Goal: Obtain resource: Download file/media

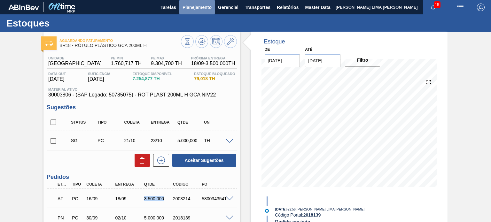
click at [191, 9] on span "Planejamento" at bounding box center [196, 8] width 29 height 8
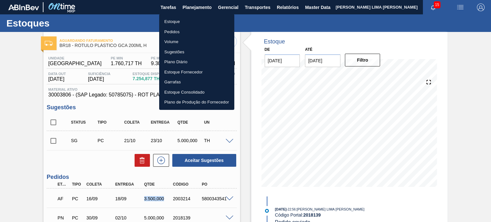
click at [187, 20] on li "Estoque" at bounding box center [196, 22] width 75 height 10
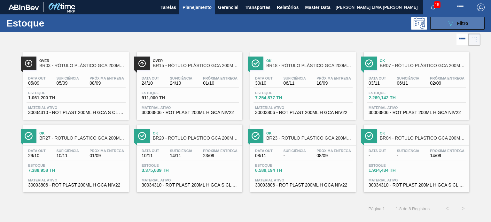
click at [438, 28] on button "089F7B8B-B2A5-4AFE-B5C0-19BA573D28AC Filtro" at bounding box center [457, 23] width 54 height 13
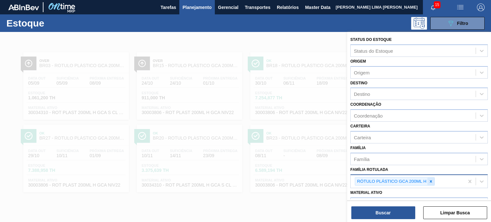
click at [432, 180] on icon at bounding box center [430, 181] width 4 height 4
click at [432, 181] on icon at bounding box center [430, 181] width 4 height 4
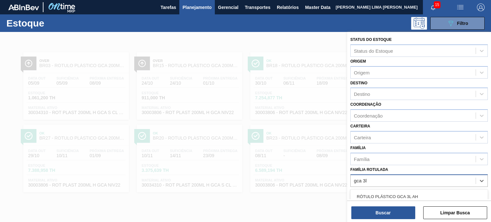
type Rotulada "gca 3l"
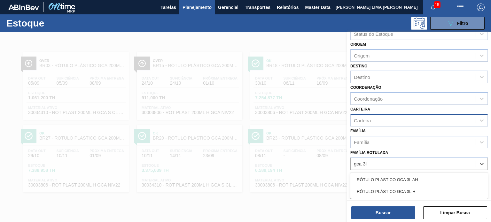
scroll to position [32, 0]
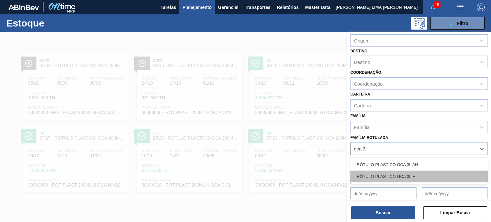
click at [419, 176] on div "RÓTULO PLÁSTICO GCA 3L H" at bounding box center [418, 177] width 137 height 12
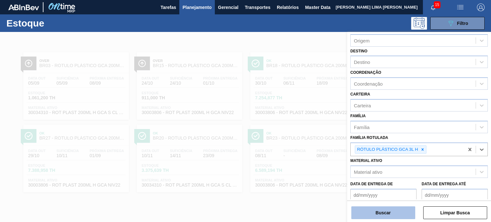
click at [398, 218] on button "Buscar" at bounding box center [383, 212] width 64 height 13
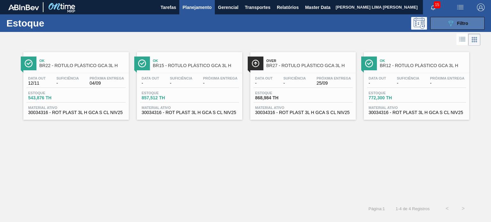
click at [438, 23] on button "089F7B8B-B2A5-4AFE-B5C0-19BA573D28AC Filtro" at bounding box center [457, 23] width 54 height 13
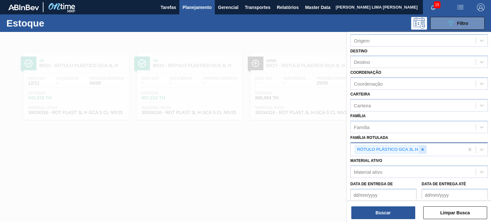
click at [422, 148] on icon at bounding box center [422, 149] width 2 height 2
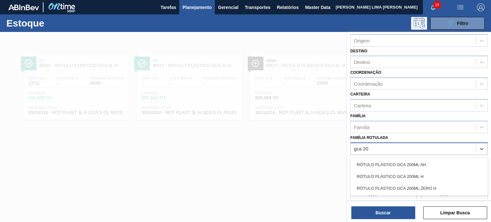
type Rotulada "gca 200"
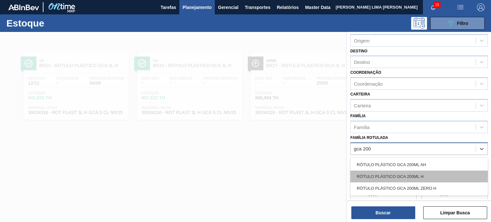
click at [402, 179] on div "RÓTULO PLÁSTICO GCA 200ML H" at bounding box center [418, 177] width 137 height 12
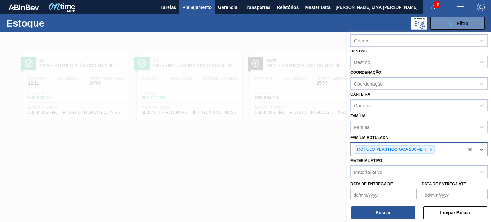
click at [400, 204] on div "Buscar Limpar Busca" at bounding box center [419, 210] width 144 height 18
click at [399, 215] on button "Buscar" at bounding box center [383, 212] width 64 height 13
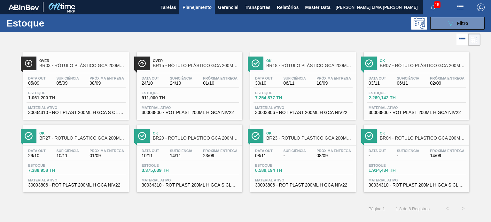
drag, startPoint x: 469, startPoint y: 26, endPoint x: 466, endPoint y: 31, distance: 5.0
click at [468, 26] on button "089F7B8B-B2A5-4AFE-B5C0-19BA573D28AC Filtro" at bounding box center [457, 23] width 54 height 13
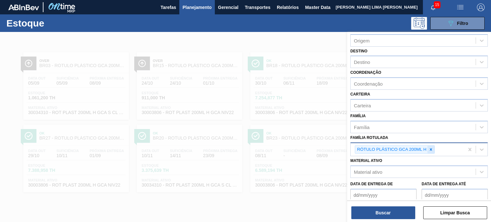
click at [432, 147] on icon at bounding box center [430, 149] width 4 height 4
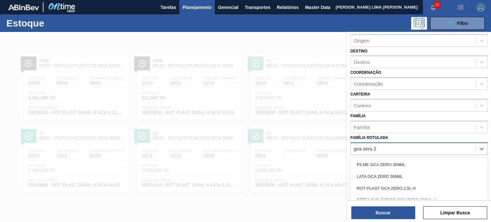
scroll to position [64, 0]
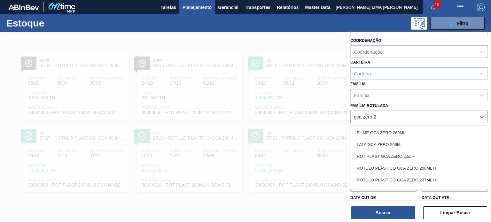
type Rotulada "gca zero 2"
type Rotulada "gca zero 2l"
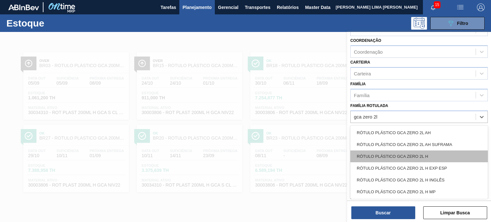
click at [434, 154] on div "RÓTULO PLÁSTICO GCA ZERO 2L H" at bounding box center [418, 156] width 137 height 12
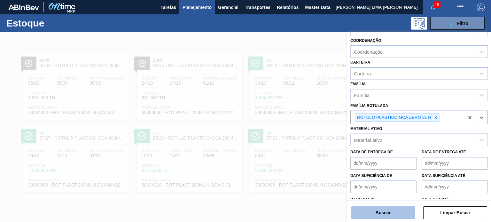
click at [400, 210] on button "Buscar" at bounding box center [383, 212] width 64 height 13
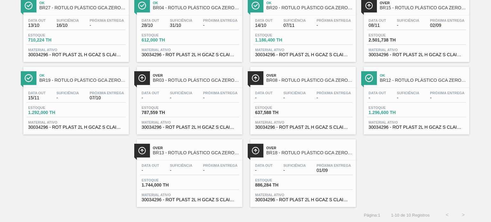
scroll to position [0, 0]
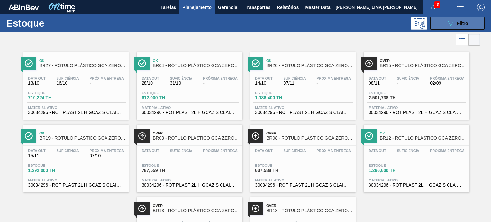
click at [442, 24] on button "089F7B8B-B2A5-4AFE-B5C0-19BA573D28AC Filtro" at bounding box center [457, 23] width 54 height 13
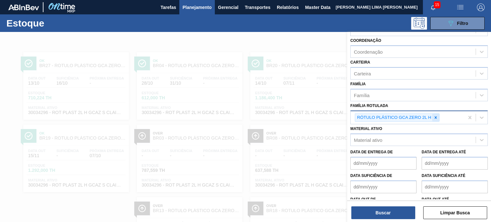
click at [436, 116] on icon at bounding box center [435, 117] width 4 height 4
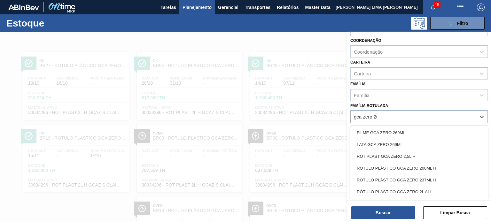
type Rotulada "gca zero 200"
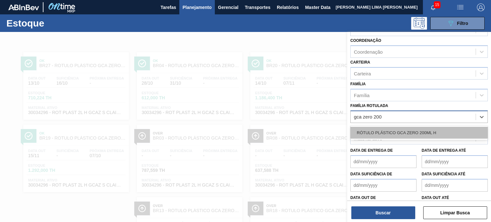
click at [410, 131] on div "RÓTULO PLÁSTICO GCA ZERO 200ML H" at bounding box center [418, 133] width 137 height 12
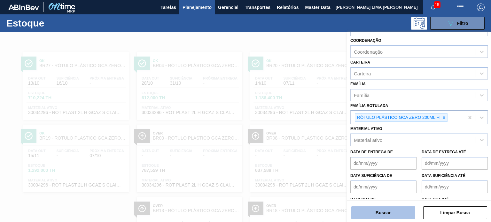
click at [400, 211] on button "Buscar" at bounding box center [383, 212] width 64 height 13
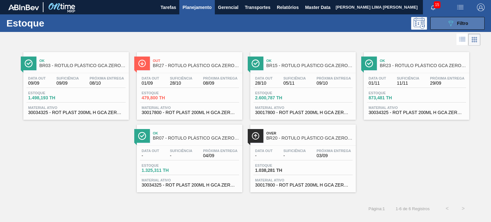
click at [438, 28] on button "089F7B8B-B2A5-4AFE-B5C0-19BA573D28AC Filtro" at bounding box center [457, 23] width 54 height 13
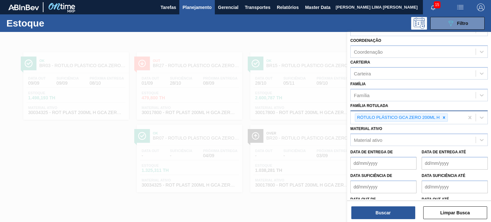
click at [447, 118] on div "RÓTULO PLÁSTICO GCA ZERO 200ML H" at bounding box center [401, 117] width 93 height 9
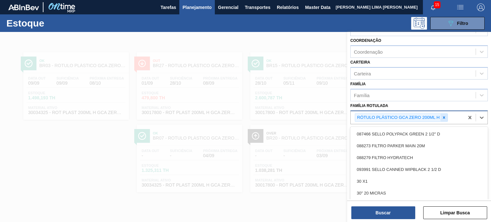
click at [445, 117] on icon at bounding box center [443, 117] width 4 height 4
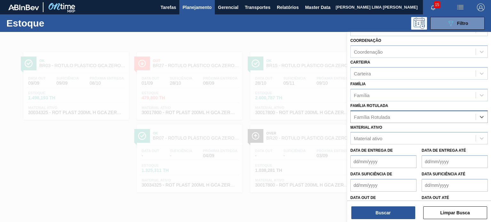
click at [445, 117] on div "Família Rotulada" at bounding box center [412, 116] width 125 height 9
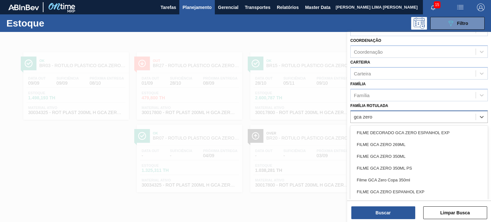
type Rotulada "gca zero 2"
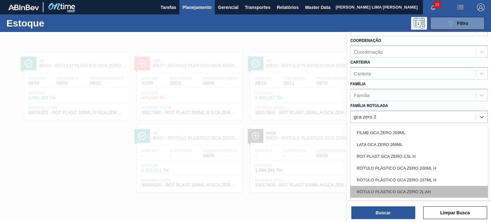
scroll to position [36, 0]
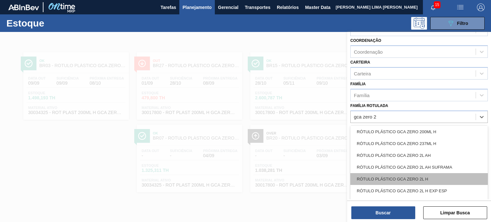
click at [418, 178] on div "RÓTULO PLÁSTICO GCA ZERO 2L H" at bounding box center [418, 179] width 137 height 12
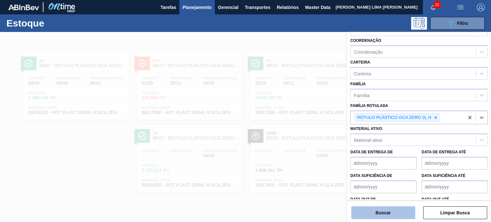
click at [395, 213] on button "Buscar" at bounding box center [383, 212] width 64 height 13
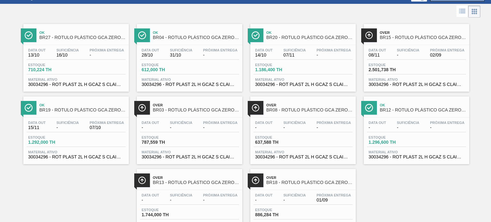
scroll to position [0, 0]
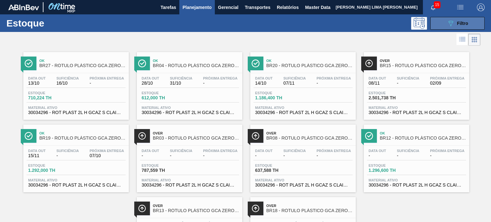
click at [447, 25] on icon "089F7B8B-B2A5-4AFE-B5C0-19BA573D28AC" at bounding box center [451, 23] width 8 height 8
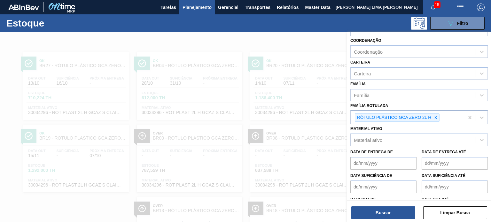
click at [437, 114] on div at bounding box center [435, 118] width 7 height 8
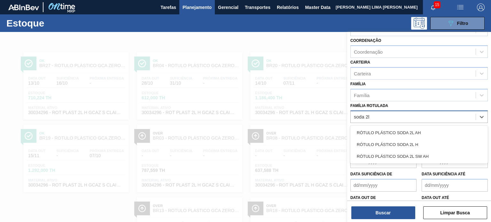
type Rotulada "soda 2l h"
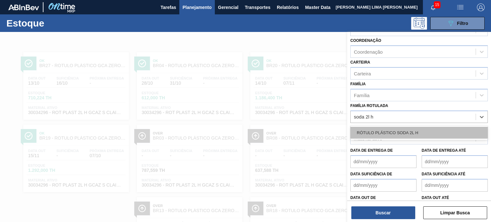
click at [434, 127] on div "RÓTULO PLÁSTICO SODA 2L H" at bounding box center [418, 133] width 137 height 12
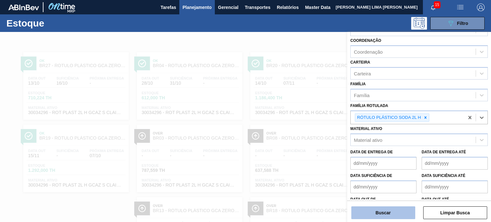
click at [388, 212] on button "Buscar" at bounding box center [383, 212] width 64 height 13
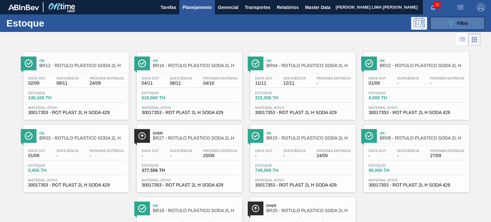
click at [435, 28] on button "089F7B8B-B2A5-4AFE-B5C0-19BA573D28AC Filtro" at bounding box center [457, 23] width 54 height 13
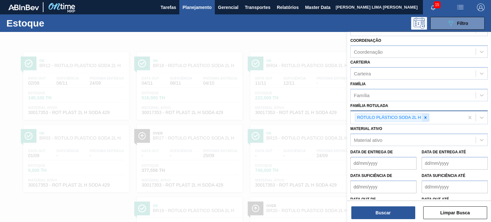
click at [424, 116] on icon at bounding box center [425, 117] width 4 height 4
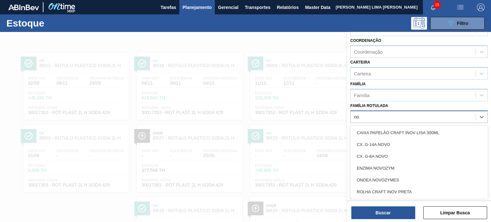
type Rotulada "n"
type Rotulada "gca 200"
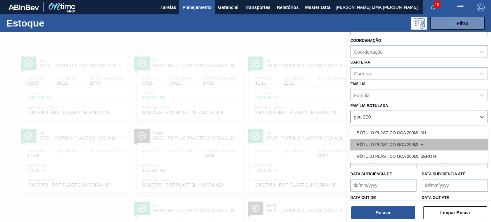
click at [454, 143] on div "RÓTULO PLÁSTICO GCA 200ML H" at bounding box center [418, 145] width 137 height 12
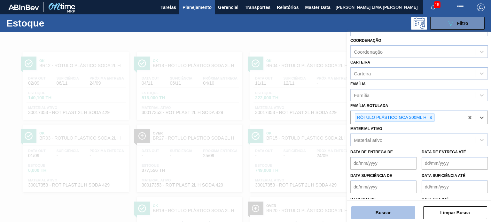
click at [397, 210] on button "Buscar" at bounding box center [383, 212] width 64 height 13
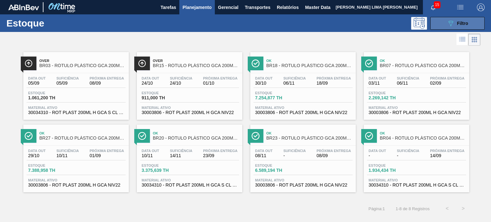
click at [447, 24] on icon "089F7B8B-B2A5-4AFE-B5C0-19BA573D28AC" at bounding box center [451, 23] width 8 height 8
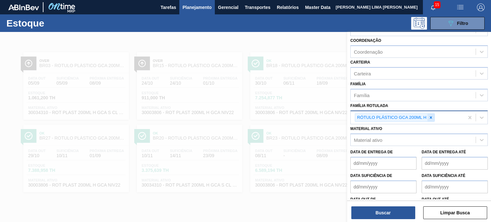
click at [429, 115] on icon at bounding box center [430, 117] width 4 height 4
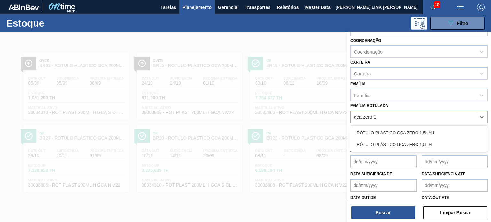
type Rotulada "gca zero 1,5"
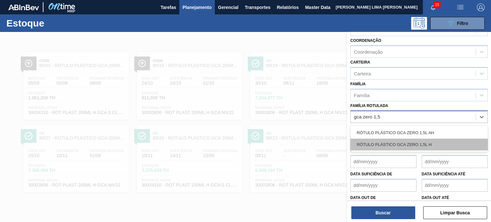
click at [411, 146] on div "RÓTULO PLÁSTICO GCA ZERO 1,5L H" at bounding box center [418, 145] width 137 height 12
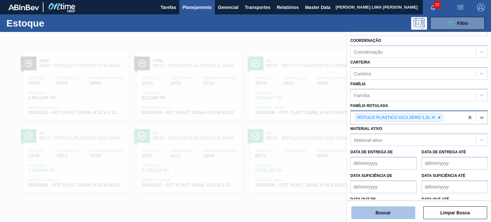
click at [401, 207] on button "Buscar" at bounding box center [383, 212] width 64 height 13
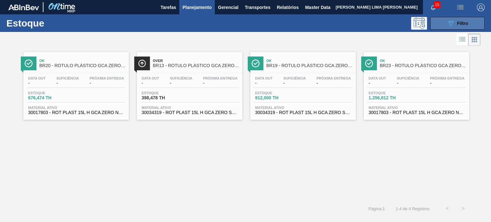
click at [460, 26] on div "089F7B8B-B2A5-4AFE-B5C0-19BA573D28AC Filtro" at bounding box center [457, 23] width 21 height 8
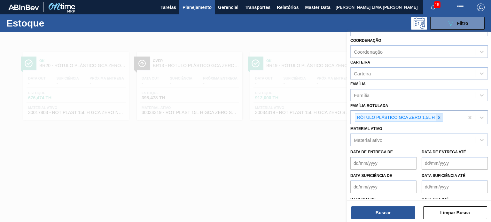
click at [436, 113] on div "RÓTULO PLÁSTICO GCA ZERO 1,5L H" at bounding box center [399, 117] width 88 height 9
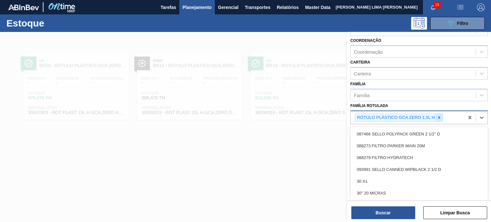
click at [436, 114] on div at bounding box center [438, 118] width 7 height 8
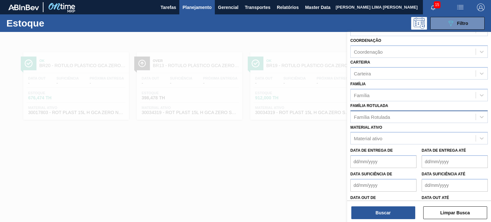
drag, startPoint x: 406, startPoint y: 106, endPoint x: 405, endPoint y: 116, distance: 9.3
click at [406, 107] on div "Família Rotulada Família Rotulada" at bounding box center [418, 112] width 137 height 22
click at [396, 140] on div "Material ativo" at bounding box center [412, 138] width 125 height 9
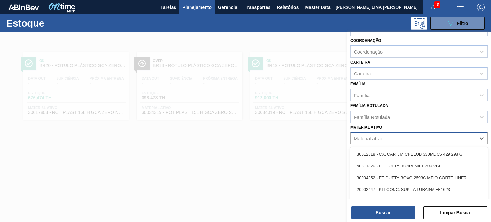
paste ativo "30031671"
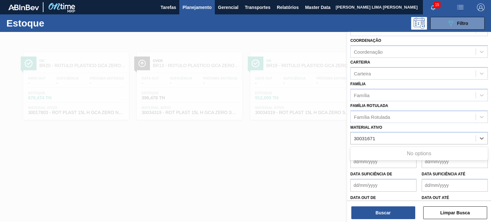
type ativo "30031671"
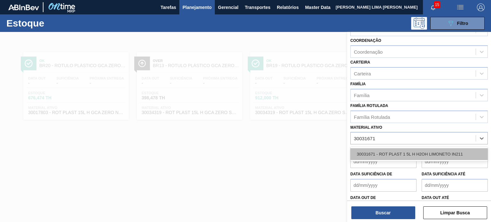
click at [389, 151] on div "30031671 - ROT PLAST 1 5L H H2OH LIMONETO IN211" at bounding box center [418, 154] width 137 height 12
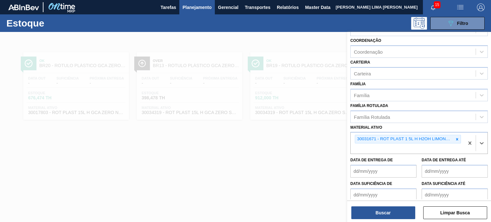
click at [391, 205] on div "Buscar Limpar Busca" at bounding box center [419, 210] width 144 height 18
click at [388, 211] on button "Buscar" at bounding box center [383, 212] width 64 height 13
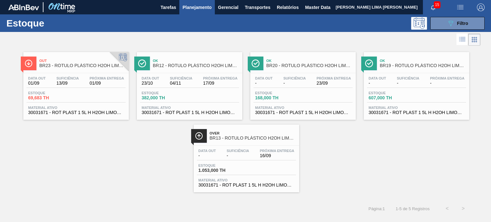
click at [390, 91] on span "Estoque" at bounding box center [390, 93] width 45 height 4
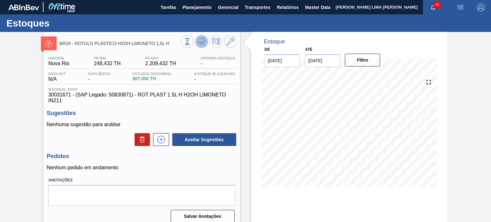
click at [206, 46] on button at bounding box center [201, 41] width 13 height 13
click at [207, 14] on button "Planejamento" at bounding box center [196, 7] width 35 height 14
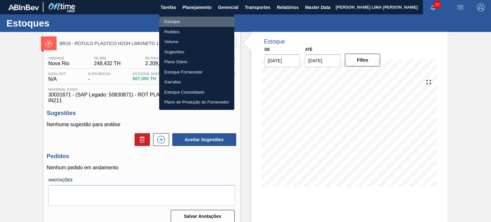
drag, startPoint x: 195, startPoint y: 20, endPoint x: 207, endPoint y: 24, distance: 13.0
click at [194, 20] on li "Estoque" at bounding box center [196, 22] width 75 height 10
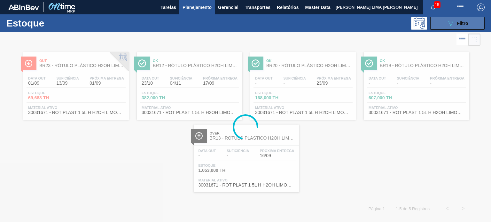
click at [456, 27] on div "089F7B8B-B2A5-4AFE-B5C0-19BA573D28AC Filtro" at bounding box center [457, 23] width 21 height 8
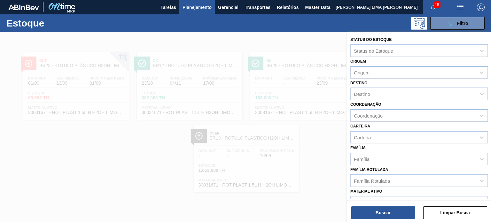
scroll to position [64, 0]
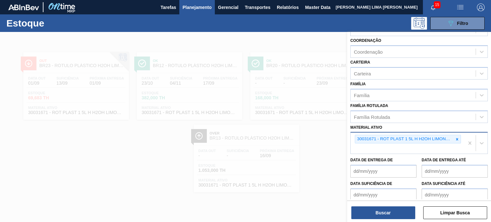
click at [460, 140] on div "30031671 - ROT PLAST 1 5L H H2OH LIMONETO IN211" at bounding box center [406, 143] width 113 height 21
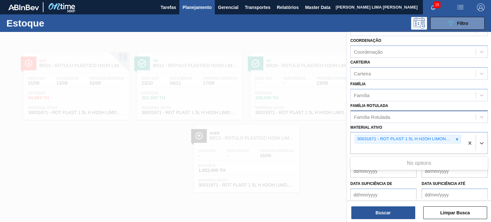
click at [397, 117] on div "Família Rotulada" at bounding box center [412, 116] width 125 height 9
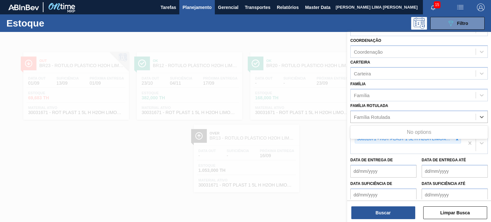
click at [435, 106] on div "Família Rotulada Use Up and Down to choose options, press Enter to select the c…" at bounding box center [418, 112] width 137 height 22
click at [455, 137] on icon at bounding box center [457, 139] width 4 height 4
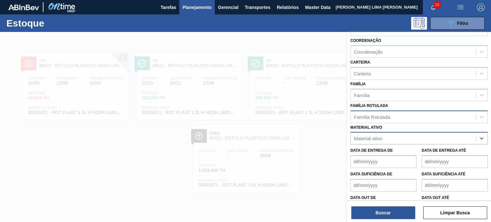
click at [389, 111] on div "Família Rotulada" at bounding box center [418, 117] width 137 height 12
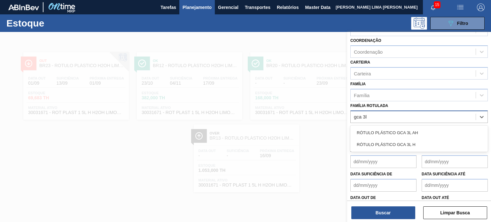
type Rotulada "gca 3l h"
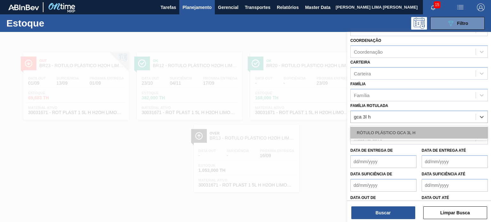
click at [375, 133] on div "RÓTULO PLÁSTICO GCA 3L H" at bounding box center [418, 133] width 137 height 12
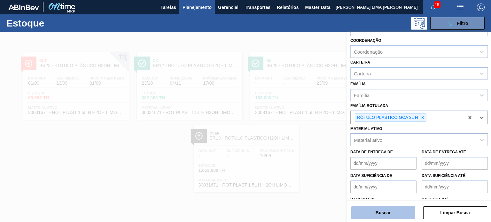
click at [384, 213] on button "Buscar" at bounding box center [383, 212] width 64 height 13
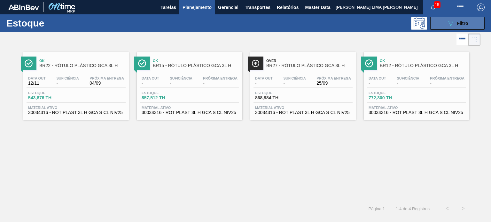
click at [446, 28] on button "089F7B8B-B2A5-4AFE-B5C0-19BA573D28AC Filtro" at bounding box center [457, 23] width 54 height 13
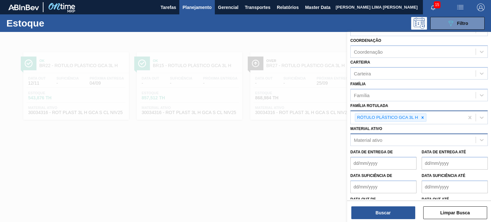
click at [426, 119] on div "RÓTULO PLÁSTICO GCA 3L H" at bounding box center [406, 117] width 113 height 13
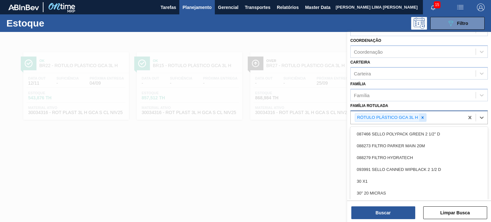
click at [424, 118] on icon at bounding box center [422, 117] width 4 height 4
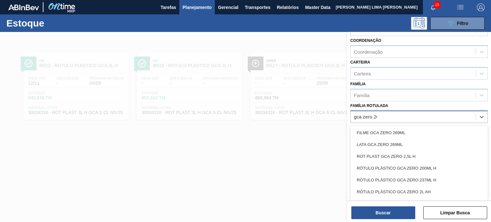
type Rotulada "gca zero 200"
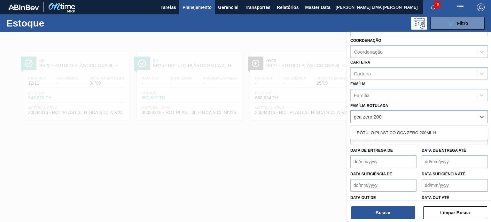
click at [381, 126] on div "RÓTULO PLÁSTICO GCA ZERO 200ML H" at bounding box center [418, 133] width 137 height 14
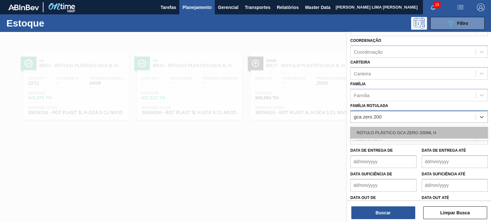
click at [393, 131] on div "RÓTULO PLÁSTICO GCA ZERO 200ML H" at bounding box center [418, 133] width 137 height 12
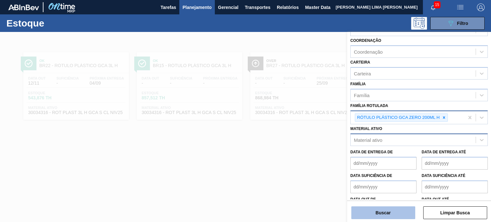
click at [378, 217] on button "Buscar" at bounding box center [383, 212] width 64 height 13
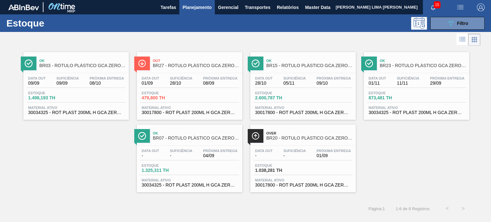
click at [391, 92] on span "Estoque" at bounding box center [390, 93] width 45 height 4
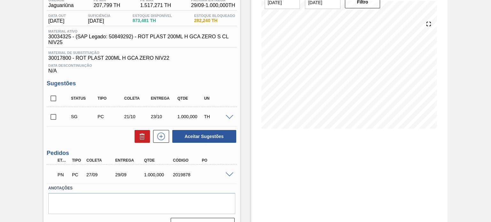
scroll to position [64, 0]
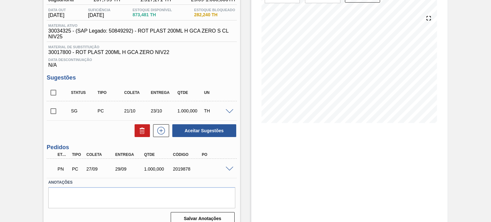
click at [229, 165] on div "PN PC 27/09 29/09 1.000,000 2019878" at bounding box center [142, 168] width 190 height 16
click at [229, 168] on span at bounding box center [230, 169] width 8 height 5
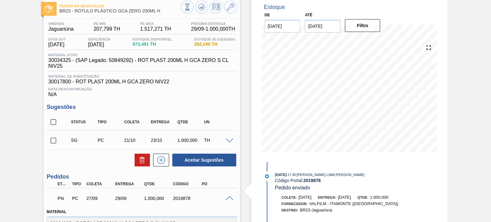
scroll to position [0, 0]
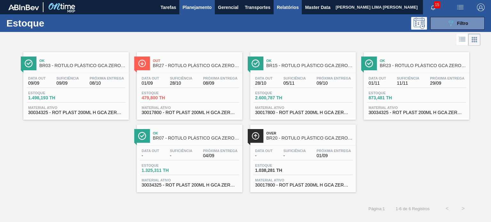
click at [291, 9] on span "Relatórios" at bounding box center [288, 8] width 22 height 8
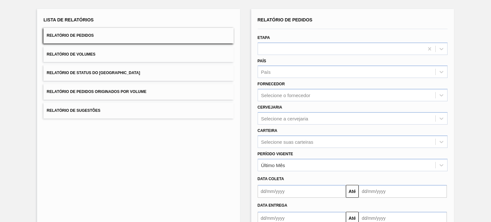
scroll to position [73, 0]
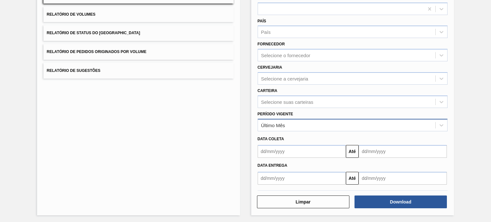
click at [287, 119] on div "Último Mês" at bounding box center [352, 125] width 190 height 12
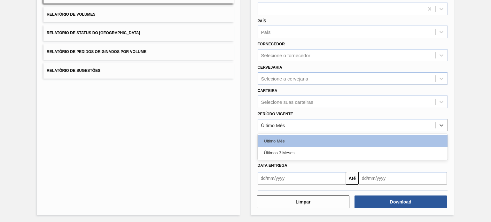
click at [289, 108] on div "Período Vigente option Último Mês focused, 1 of 2. 2 results available. Use Up …" at bounding box center [352, 119] width 195 height 23
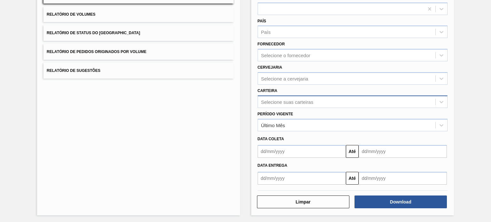
click at [289, 103] on div "Selecione suas carteiras" at bounding box center [287, 101] width 52 height 5
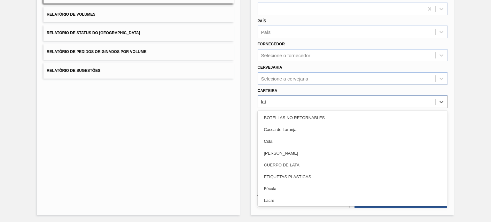
type input "lata"
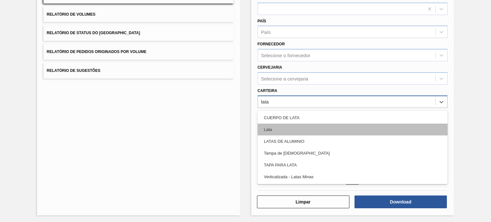
click at [280, 126] on div "Lata" at bounding box center [352, 130] width 190 height 12
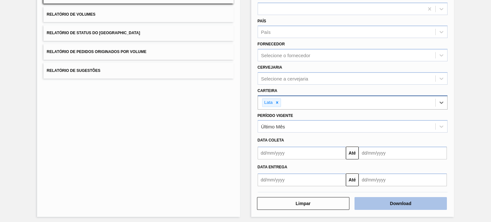
click at [395, 201] on button "Download" at bounding box center [400, 203] width 92 height 13
click at [379, 197] on button "Download" at bounding box center [400, 203] width 92 height 13
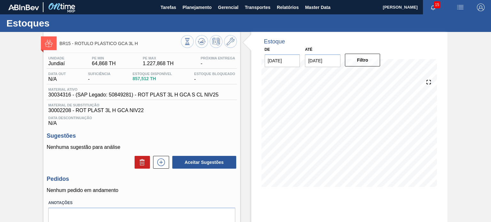
drag, startPoint x: 240, startPoint y: 69, endPoint x: 231, endPoint y: 61, distance: 12.0
click at [240, 69] on div "Estoque De 01/09/2025 Até 03/01/2026 Filtro 03/09 Projeção de Estoque 857.512 N…" at bounding box center [343, 153] width 207 height 243
click at [185, 38] on icon at bounding box center [187, 38] width 4 height 1
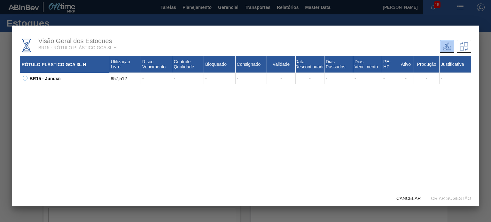
click at [26, 80] on icon at bounding box center [25, 78] width 5 height 5
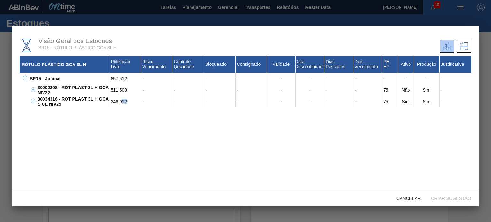
drag, startPoint x: 126, startPoint y: 101, endPoint x: 119, endPoint y: 101, distance: 7.7
click at [120, 101] on div "346,012" at bounding box center [125, 101] width 32 height 11
click at [119, 101] on div "346,012" at bounding box center [125, 101] width 32 height 11
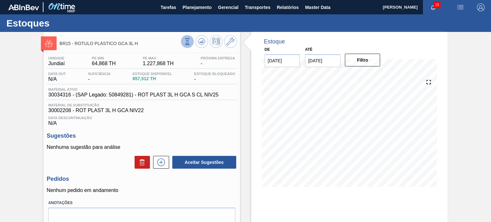
click at [189, 45] on icon at bounding box center [187, 41] width 7 height 7
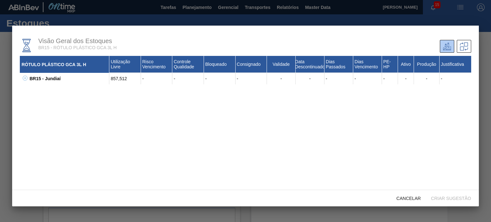
click at [25, 76] on icon at bounding box center [25, 78] width 5 height 5
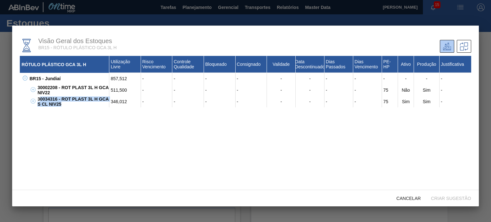
drag, startPoint x: 76, startPoint y: 106, endPoint x: 38, endPoint y: 100, distance: 38.2
click at [38, 100] on div "30034316 - ROT PLAST 3L H GCA S CL NIV25" at bounding box center [72, 101] width 73 height 11
click at [46, 101] on div "30034316 - ROT PLAST 3L H GCA S CL NIV25" at bounding box center [72, 101] width 73 height 11
drag, startPoint x: 53, startPoint y: 103, endPoint x: 56, endPoint y: 104, distance: 3.7
click at [53, 103] on div "30034316 - ROT PLAST 3L H GCA S CL NIV25" at bounding box center [72, 101] width 73 height 11
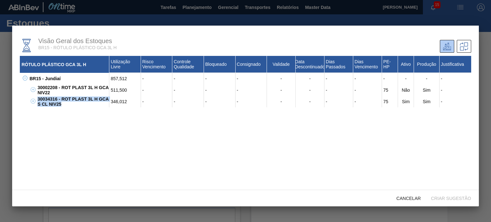
drag, startPoint x: 62, startPoint y: 106, endPoint x: 37, endPoint y: 101, distance: 25.1
click at [37, 101] on div "30034316 - ROT PLAST 3L H GCA S CL NIV25" at bounding box center [72, 101] width 73 height 11
click at [119, 100] on div "346,012" at bounding box center [125, 101] width 32 height 11
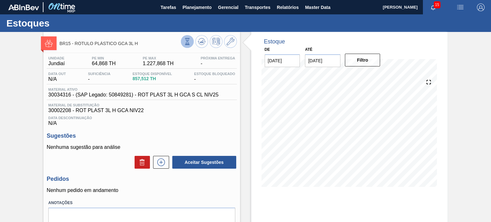
click at [189, 41] on icon at bounding box center [187, 41] width 7 height 7
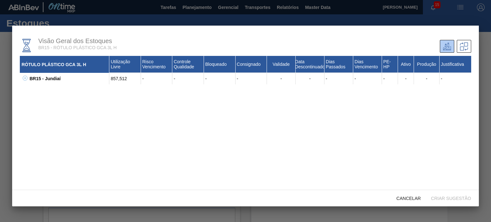
click at [24, 78] on icon at bounding box center [25, 78] width 2 height 0
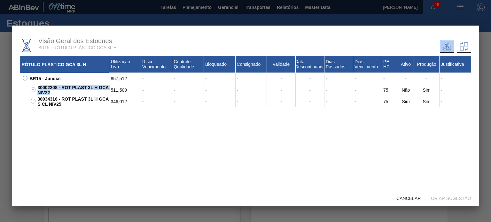
drag, startPoint x: 57, startPoint y: 93, endPoint x: 40, endPoint y: 90, distance: 18.1
click at [40, 90] on div "30002208 - ROT PLAST 3L H GCA NIV22" at bounding box center [72, 89] width 73 height 11
drag, startPoint x: 38, startPoint y: 88, endPoint x: 57, endPoint y: 93, distance: 18.7
click at [57, 93] on div "30002208 - ROT PLAST 3L H GCA NIV22" at bounding box center [72, 89] width 73 height 11
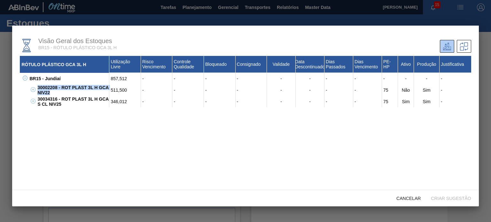
click at [56, 93] on div "30002208 - ROT PLAST 3L H GCA NIV22" at bounding box center [72, 89] width 73 height 11
click at [54, 93] on div "30002208 - ROT PLAST 3L H GCA NIV22" at bounding box center [72, 89] width 73 height 11
drag, startPoint x: 51, startPoint y: 93, endPoint x: 38, endPoint y: 85, distance: 15.2
click at [38, 85] on div "30002208 - ROT PLAST 3L H GCA NIV22" at bounding box center [72, 89] width 73 height 11
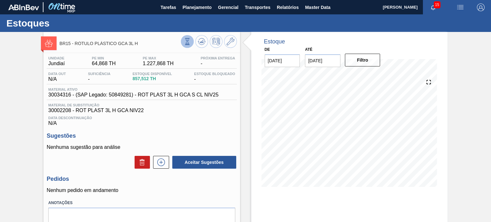
click at [185, 45] on icon at bounding box center [187, 44] width 4 height 1
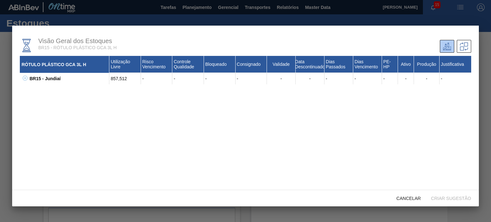
click at [24, 78] on icon at bounding box center [25, 78] width 5 height 5
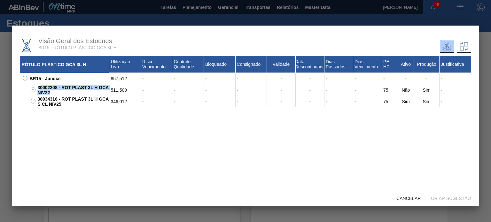
drag, startPoint x: 55, startPoint y: 94, endPoint x: 39, endPoint y: 89, distance: 16.8
click at [39, 89] on div "30002208 - ROT PLAST 3L H GCA NIV22" at bounding box center [72, 89] width 73 height 11
drag, startPoint x: 38, startPoint y: 89, endPoint x: 58, endPoint y: 96, distance: 20.9
click at [58, 96] on div "30002208 - ROT PLAST 3L H GCA NIV22" at bounding box center [72, 89] width 73 height 11
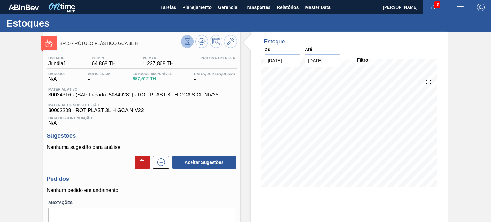
click at [187, 38] on button at bounding box center [187, 41] width 13 height 13
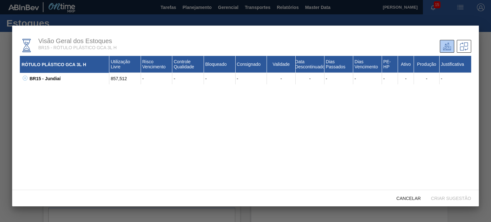
click at [21, 74] on div "BR15 - Jundiaí 857,512 - - - - - - - - - - - - 30002208 - ROT PLAST 3L H GCA NI…" at bounding box center [245, 78] width 451 height 11
click at [24, 77] on icon at bounding box center [25, 78] width 5 height 5
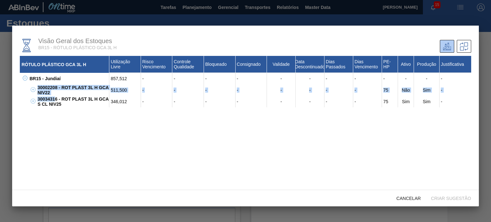
drag, startPoint x: 54, startPoint y: 97, endPoint x: 37, endPoint y: 89, distance: 18.4
click at [37, 89] on div "30002208 - ROT PLAST 3L H GCA NIV22 511,500 - - - - - - - - 75 Não Sim - X01160…" at bounding box center [249, 95] width 443 height 23
click at [48, 93] on div "30002208 - ROT PLAST 3L H GCA NIV22" at bounding box center [72, 89] width 73 height 11
drag, startPoint x: 50, startPoint y: 93, endPoint x: 40, endPoint y: 87, distance: 12.2
click at [40, 87] on div "30002208 - ROT PLAST 3L H GCA NIV22" at bounding box center [72, 89] width 73 height 11
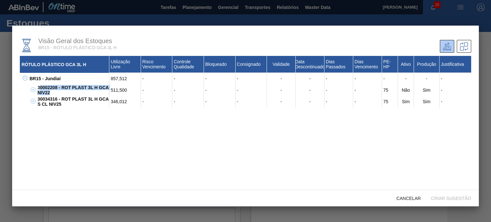
click at [47, 91] on div "30002208 - ROT PLAST 3L H GCA NIV22" at bounding box center [72, 89] width 73 height 11
drag, startPoint x: 51, startPoint y: 94, endPoint x: 38, endPoint y: 88, distance: 14.1
click at [38, 88] on div "30002208 - ROT PLAST 3L H GCA NIV22" at bounding box center [72, 89] width 73 height 11
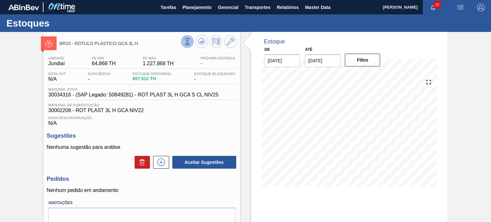
click at [186, 41] on icon at bounding box center [187, 41] width 4 height 6
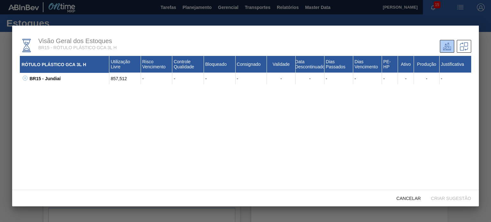
click at [27, 79] on div "BR15 - Jundiaí 857,512 - - - - - - - - - - - - 30002208 - ROT PLAST 3L H GCA NI…" at bounding box center [245, 78] width 451 height 11
click at [28, 79] on div "BR15 - Jundiaí" at bounding box center [68, 78] width 81 height 11
click at [27, 80] on icon at bounding box center [25, 78] width 5 height 5
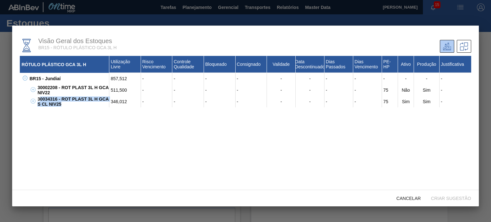
drag, startPoint x: 63, startPoint y: 104, endPoint x: 39, endPoint y: 101, distance: 24.2
click at [39, 101] on div "30034316 - ROT PLAST 3L H GCA S CL NIV25" at bounding box center [72, 101] width 73 height 11
click at [40, 101] on div "30034316 - ROT PLAST 3L H GCA S CL NIV25" at bounding box center [72, 101] width 73 height 11
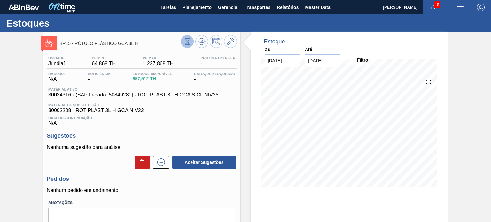
click at [187, 39] on icon at bounding box center [187, 41] width 7 height 7
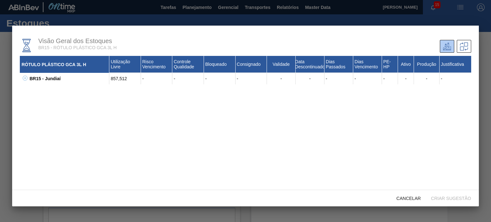
click at [26, 76] on icon at bounding box center [25, 78] width 5 height 5
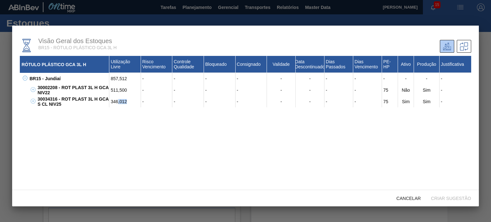
click at [116, 105] on div "346,012" at bounding box center [125, 101] width 32 height 11
click at [115, 103] on div "346,012" at bounding box center [125, 101] width 32 height 11
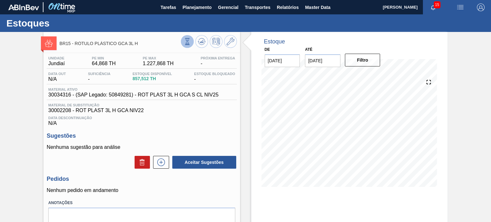
click at [181, 37] on button at bounding box center [187, 41] width 13 height 13
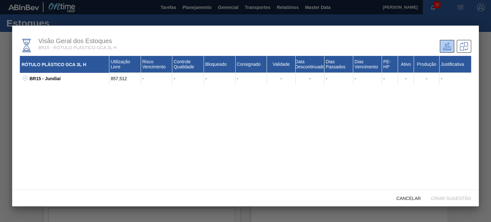
click at [24, 78] on icon at bounding box center [25, 78] width 5 height 5
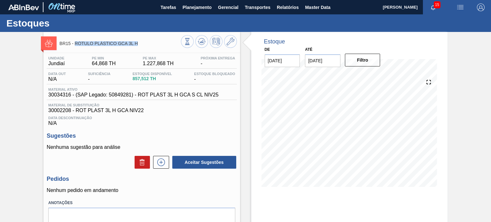
drag, startPoint x: 140, startPoint y: 45, endPoint x: 74, endPoint y: 46, distance: 66.1
click at [74, 46] on div "BR15 - RÓTULO PLÁSTICO GCA 3L H" at bounding box center [119, 43] width 121 height 14
copy span "RÓTULO PLÁSTICO GCA 3L H"
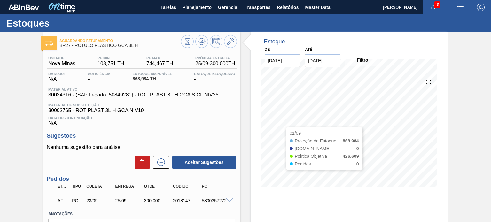
click at [258, 99] on div "Estoque De [DATE] Até [DATE] Filtro 01/09 Projeção de Estoque 868.984 [DOMAIN_N…" at bounding box center [349, 114] width 196 height 165
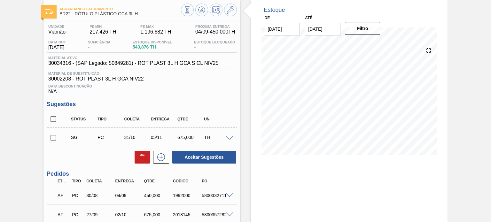
scroll to position [64, 0]
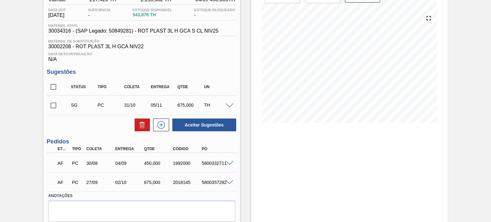
click at [145, 161] on div "450,000" at bounding box center [158, 163] width 32 height 5
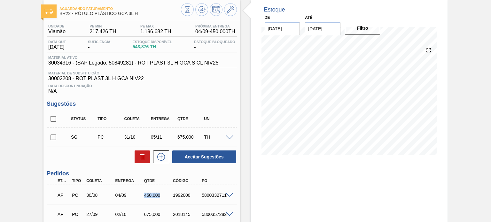
scroll to position [0, 0]
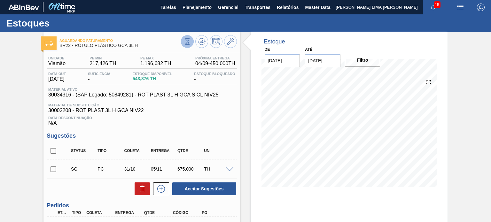
click at [187, 46] on button at bounding box center [187, 41] width 13 height 13
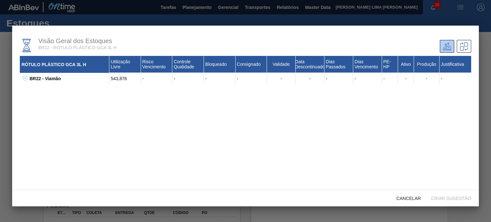
click at [26, 77] on icon at bounding box center [25, 78] width 5 height 5
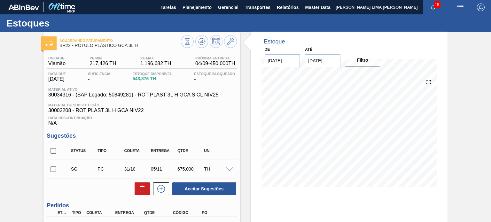
scroll to position [86, 0]
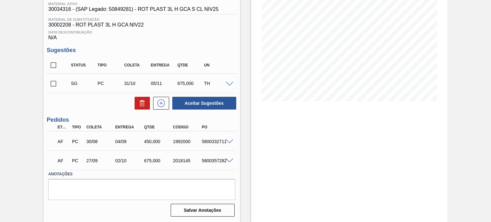
click at [228, 138] on div "AF PC 30/08 04/09 450,000 1992000 5800332711" at bounding box center [142, 141] width 190 height 16
click at [228, 142] on span at bounding box center [230, 141] width 8 height 5
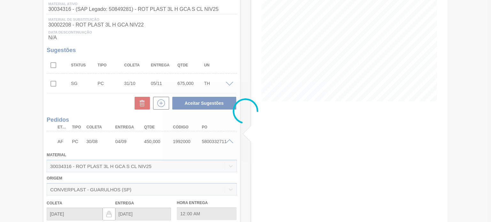
click at [228, 142] on div at bounding box center [245, 111] width 491 height 222
click at [228, 141] on div at bounding box center [245, 111] width 491 height 222
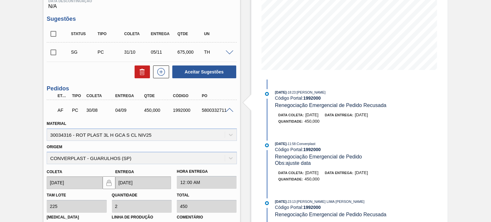
scroll to position [128, 0]
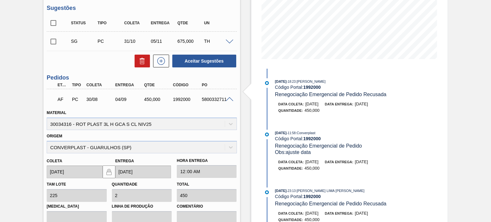
click at [153, 99] on div "450,000" at bounding box center [158, 99] width 32 height 5
click at [152, 99] on div "450,000" at bounding box center [158, 99] width 32 height 5
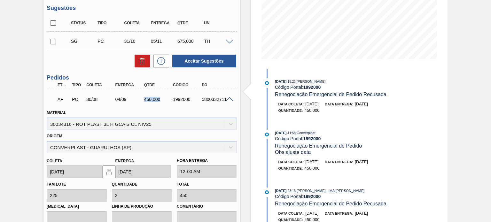
click at [152, 99] on div "450,000" at bounding box center [158, 99] width 32 height 5
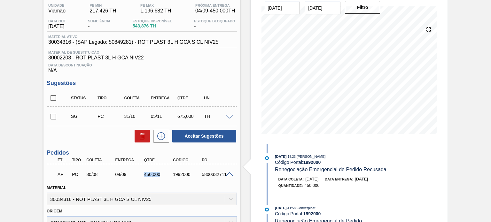
scroll to position [64, 0]
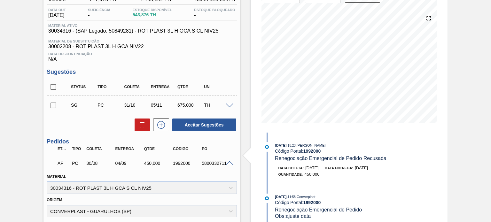
click at [124, 164] on div "04/09" at bounding box center [130, 163] width 32 height 5
click at [123, 163] on div "04/09" at bounding box center [130, 163] width 32 height 5
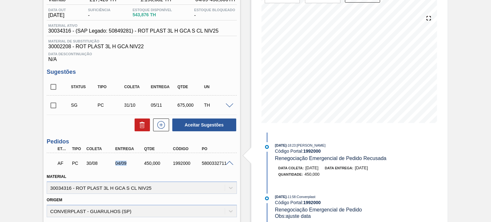
click at [123, 163] on div "04/09" at bounding box center [130, 163] width 32 height 5
click at [125, 165] on div "04/09" at bounding box center [130, 163] width 32 height 5
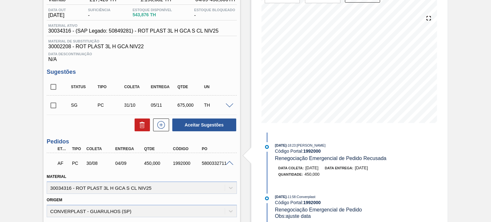
click at [228, 164] on span at bounding box center [230, 163] width 8 height 5
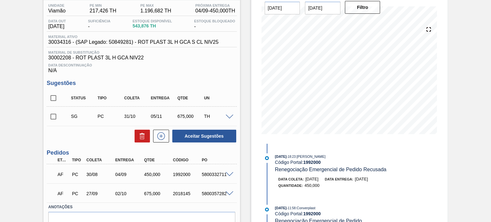
scroll to position [86, 0]
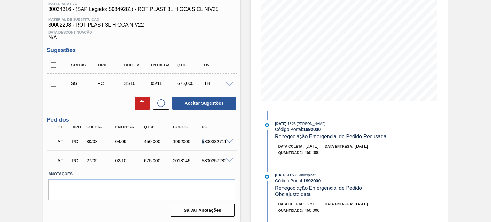
click at [203, 141] on div "5800332711" at bounding box center [216, 141] width 32 height 5
click at [176, 144] on div "1992000" at bounding box center [187, 141] width 32 height 5
click at [178, 142] on div "1992000" at bounding box center [187, 141] width 32 height 5
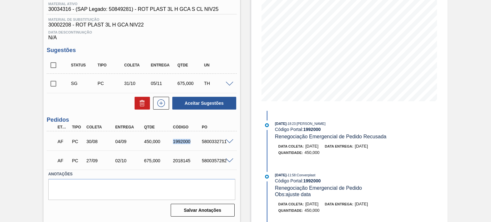
copy div "1992000"
click at [231, 140] on span at bounding box center [230, 141] width 8 height 5
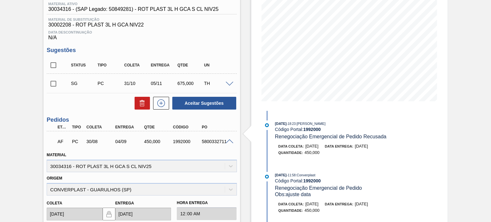
click at [228, 142] on span at bounding box center [230, 141] width 8 height 5
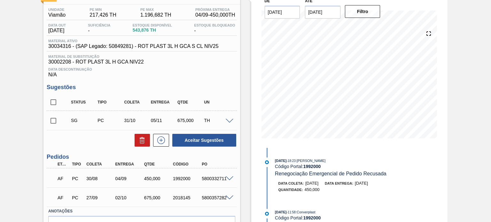
scroll to position [0, 0]
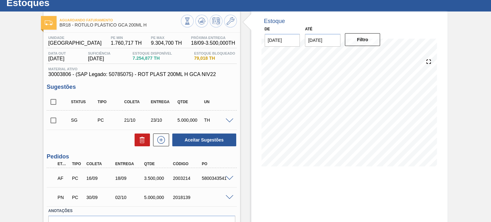
scroll to position [32, 0]
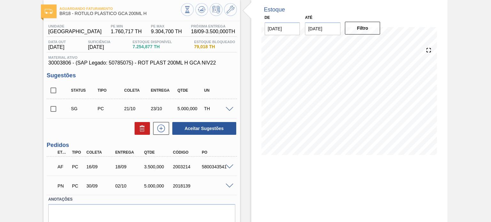
click at [226, 186] on span at bounding box center [230, 186] width 8 height 5
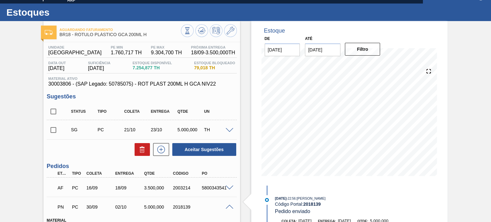
scroll to position [0, 0]
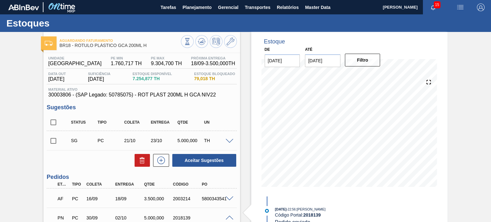
click at [187, 40] on icon at bounding box center [187, 41] width 2 height 2
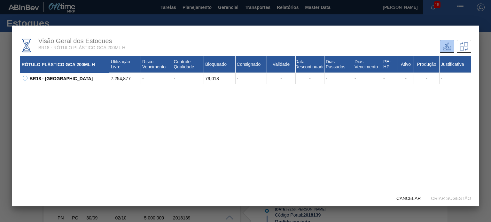
click at [24, 76] on icon at bounding box center [25, 78] width 5 height 5
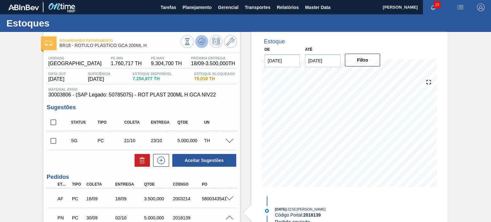
click at [201, 44] on icon at bounding box center [202, 42] width 8 height 8
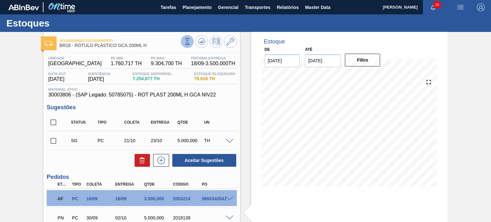
click at [190, 46] on button at bounding box center [187, 41] width 13 height 13
click at [251, 109] on div "Estoque De [DATE] Até [DATE] Filtro 01/09 Projeção de Estoque 7,254.877 [DOMAIN…" at bounding box center [349, 114] width 196 height 165
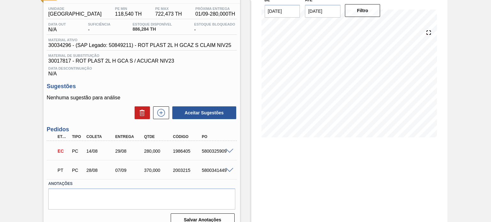
scroll to position [59, 0]
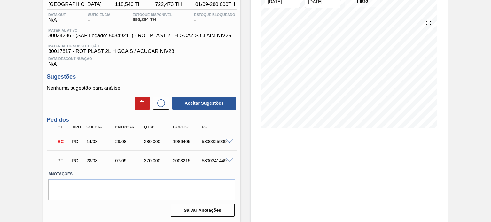
click at [226, 141] on span at bounding box center [230, 141] width 8 height 5
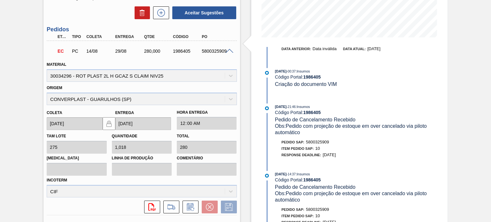
scroll to position [123, 0]
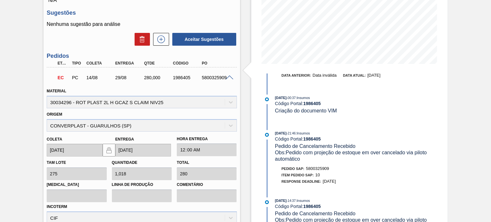
click at [226, 78] on span at bounding box center [230, 77] width 8 height 5
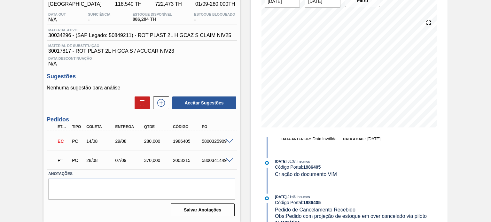
scroll to position [59, 0]
click at [229, 163] on div "5800341449" at bounding box center [216, 160] width 32 height 5
click at [228, 161] on span at bounding box center [230, 160] width 8 height 5
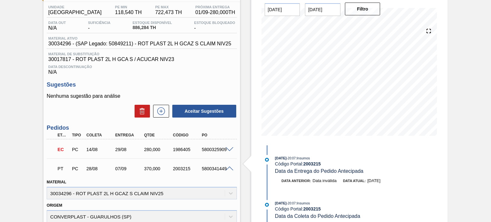
scroll to position [27, 0]
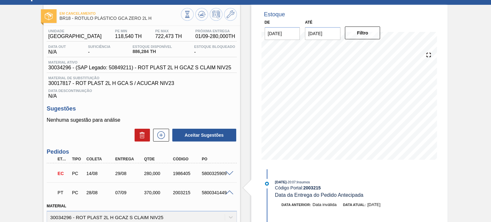
click at [229, 172] on span at bounding box center [230, 173] width 8 height 5
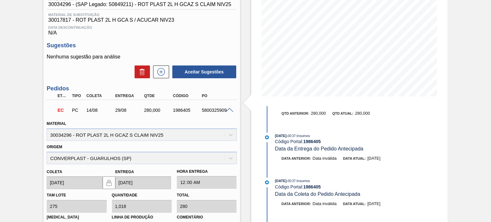
scroll to position [0, 0]
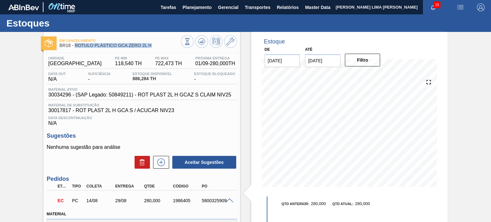
drag, startPoint x: 130, startPoint y: 45, endPoint x: 74, endPoint y: 48, distance: 55.9
click at [74, 48] on span "BR18 - RÓTULO PLÁSTICO GCA ZERO 2L H" at bounding box center [119, 45] width 121 height 5
copy span "RÓTULO PLÁSTICO GCA ZERO 2L H"
click at [186, 41] on icon at bounding box center [187, 41] width 7 height 7
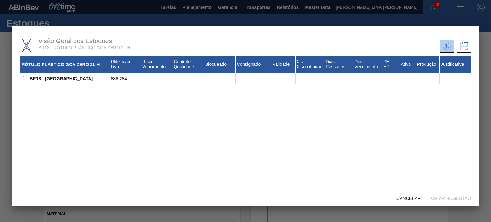
click at [23, 79] on icon at bounding box center [25, 78] width 5 height 5
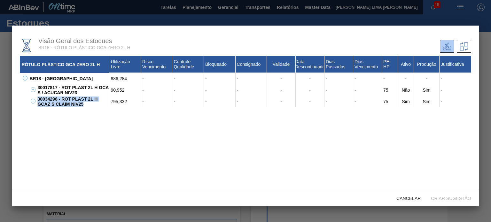
drag, startPoint x: 77, startPoint y: 103, endPoint x: 38, endPoint y: 98, distance: 39.0
click at [36, 101] on div "30034296 - ROT PLAST 2L H GCAZ S CLAIM NIV25" at bounding box center [72, 101] width 73 height 11
copy div "30034296 - ROT PLAST 2L H GCAZ S CLAIM NIV25"
drag, startPoint x: 78, startPoint y: 91, endPoint x: 37, endPoint y: 87, distance: 40.8
click at [37, 87] on div "30017817 - ROT PLAST 2L H GCA S / ACUCAR NIV23" at bounding box center [72, 89] width 73 height 11
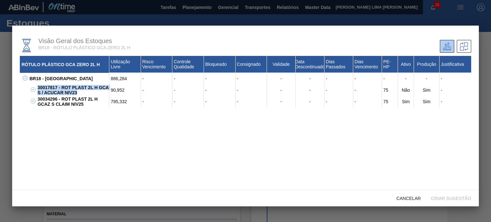
copy div "30017817 - ROT PLAST 2L H GCA S / ACUCAR NIV23"
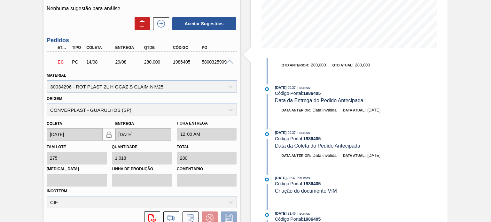
scroll to position [128, 0]
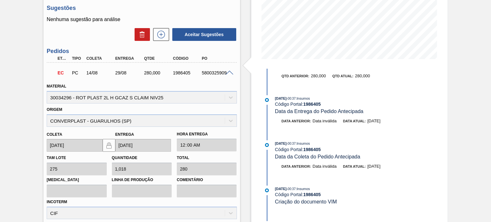
click at [185, 73] on div "1986405" at bounding box center [187, 72] width 32 height 5
copy div "1986405"
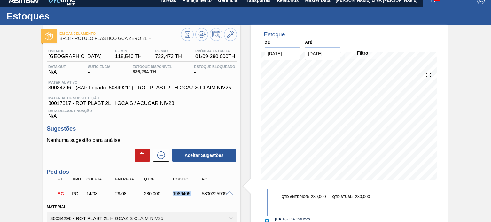
scroll to position [0, 0]
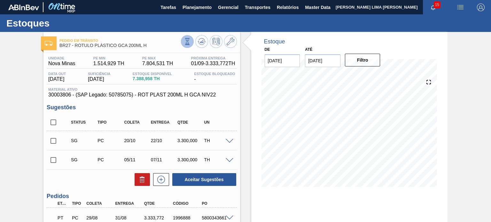
click at [186, 43] on icon at bounding box center [187, 41] width 7 height 7
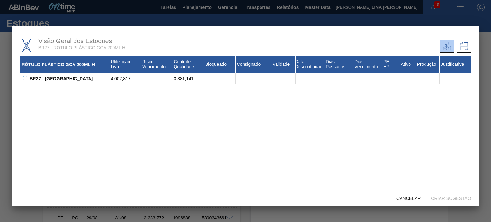
click at [24, 80] on icon at bounding box center [25, 78] width 5 height 5
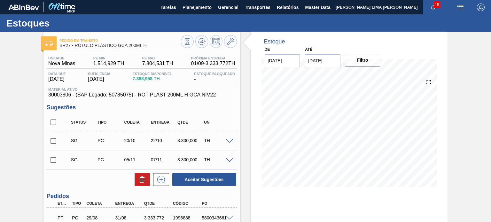
scroll to position [64, 0]
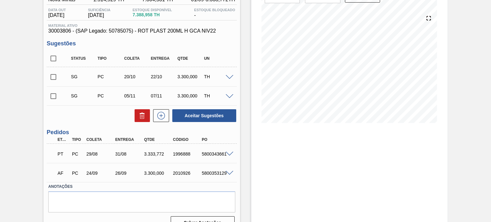
click at [234, 151] on div at bounding box center [230, 153] width 13 height 5
click at [231, 151] on div at bounding box center [230, 153] width 13 height 5
click at [230, 153] on span at bounding box center [230, 154] width 8 height 5
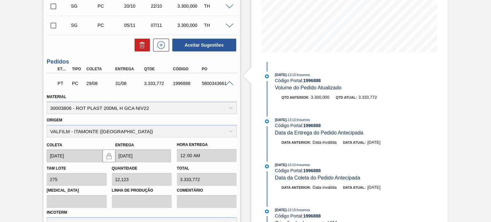
scroll to position [128, 0]
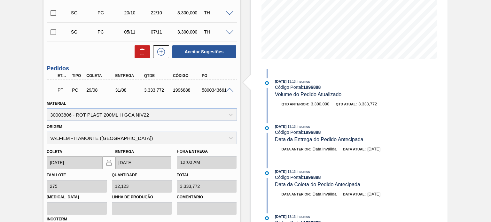
click at [227, 90] on span at bounding box center [230, 90] width 8 height 5
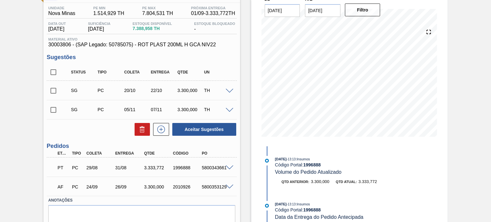
scroll to position [0, 0]
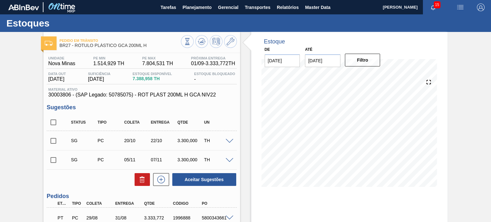
click at [456, 121] on div "Pedido em Trânsito BR27 - RÓTULO PLÁSTICO GCA 200ML H Unidade Nova Minas PE MIN…" at bounding box center [245, 165] width 491 height 266
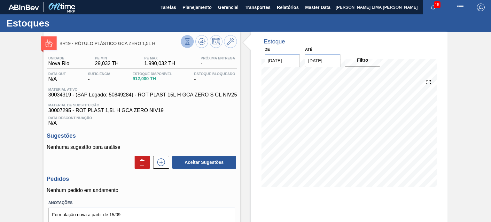
click at [186, 43] on icon at bounding box center [187, 41] width 7 height 7
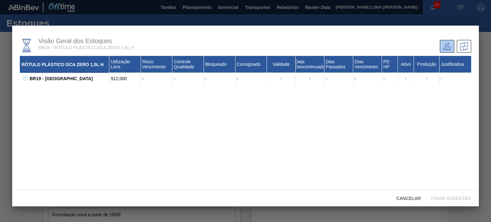
click at [25, 79] on icon at bounding box center [25, 78] width 5 height 5
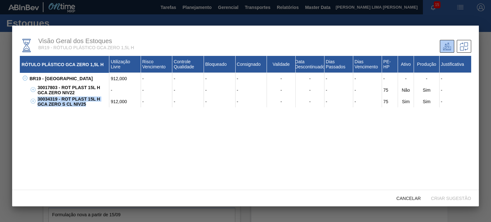
drag, startPoint x: 90, startPoint y: 105, endPoint x: 36, endPoint y: 100, distance: 54.8
click at [36, 100] on div "30034319 - ROT PLAST 15L H GCA ZERO S CL NIV25" at bounding box center [72, 101] width 73 height 11
copy div "30034319 - ROT PLAST 15L H GCA ZERO S CL NIV25"
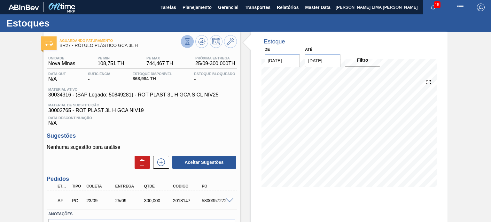
click at [186, 41] on icon at bounding box center [187, 41] width 4 height 6
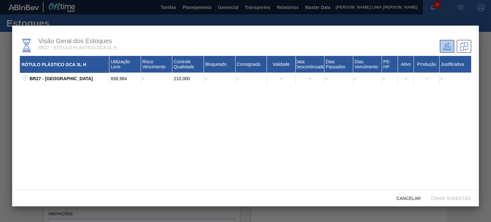
click at [29, 80] on div "BR27 - [GEOGRAPHIC_DATA]" at bounding box center [68, 78] width 81 height 11
click at [27, 78] on icon at bounding box center [25, 78] width 5 height 5
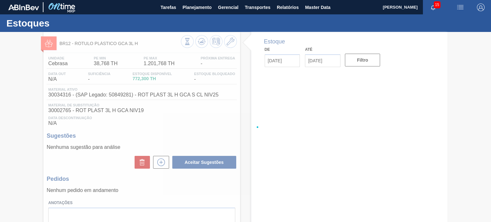
click at [188, 46] on div at bounding box center [245, 127] width 491 height 190
click at [187, 44] on div at bounding box center [245, 127] width 491 height 190
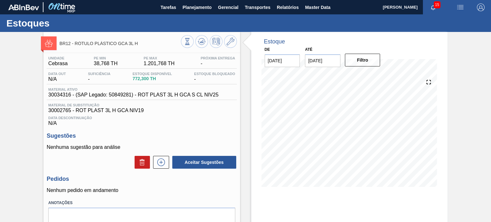
click at [187, 44] on icon at bounding box center [187, 41] width 7 height 7
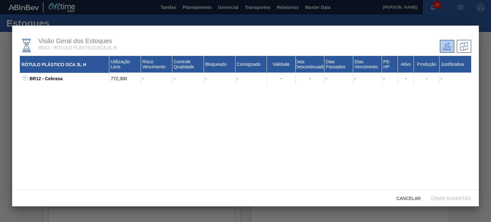
click at [25, 79] on icon at bounding box center [25, 78] width 5 height 5
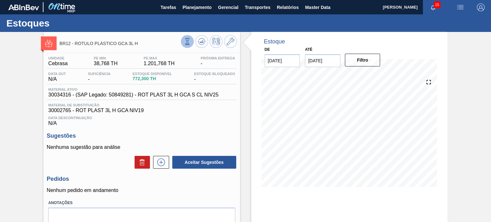
click at [185, 43] on icon at bounding box center [187, 41] width 7 height 7
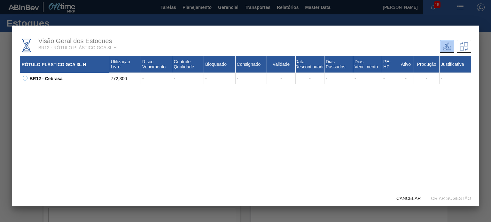
click at [21, 80] on button at bounding box center [24, 78] width 6 height 6
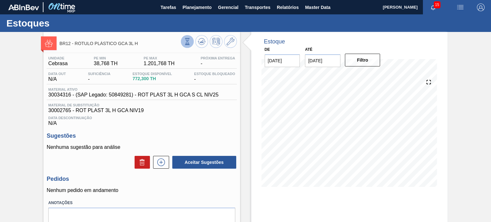
click at [187, 41] on icon at bounding box center [187, 41] width 2 height 2
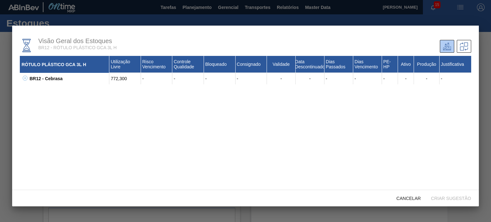
click at [28, 80] on div "BR12 - Cebrasa" at bounding box center [68, 78] width 81 height 11
click at [27, 80] on div "BR12 - Cebrasa 772,300 - - - - - - - - - - - - 30002208 - ROT PLAST 3L H GCA NI…" at bounding box center [245, 78] width 451 height 11
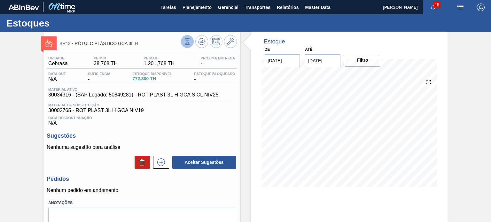
click at [188, 35] on button at bounding box center [187, 41] width 13 height 13
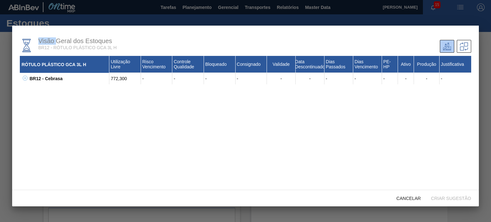
click at [24, 76] on icon at bounding box center [25, 78] width 5 height 5
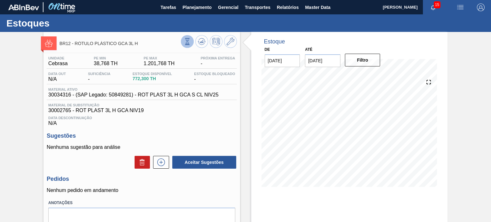
click at [182, 38] on button at bounding box center [187, 41] width 13 height 13
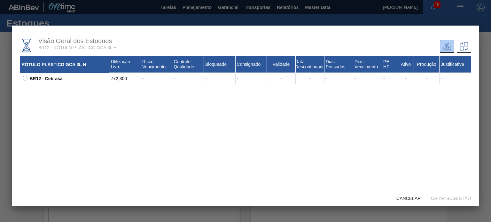
click at [19, 83] on div "Visão Geral dos Estoques BR12 - RÓTULO PLÁSTICO GCA 3L H RÓTULO PLÁSTICO GCA 3L…" at bounding box center [245, 108] width 466 height 165
click at [27, 80] on icon at bounding box center [25, 78] width 5 height 5
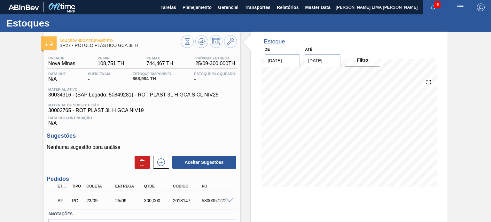
click at [186, 43] on icon at bounding box center [187, 43] width 3 height 1
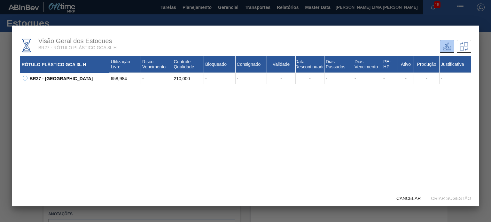
click at [26, 77] on icon at bounding box center [25, 78] width 5 height 5
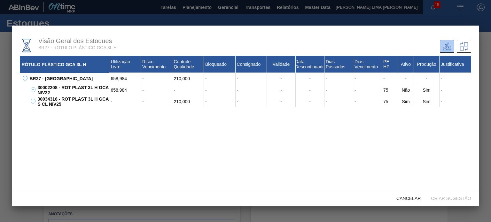
click at [118, 92] on div "658,984" at bounding box center [125, 89] width 32 height 11
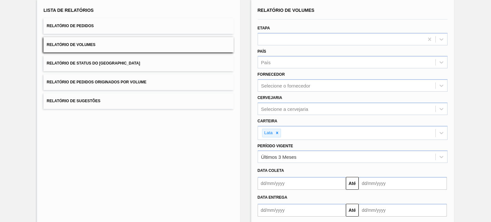
scroll to position [74, 0]
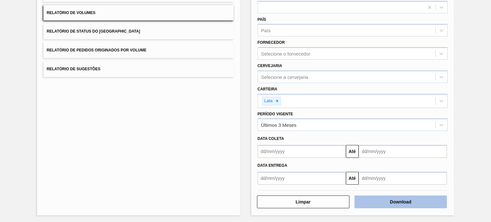
click at [407, 206] on button "Download" at bounding box center [400, 201] width 92 height 13
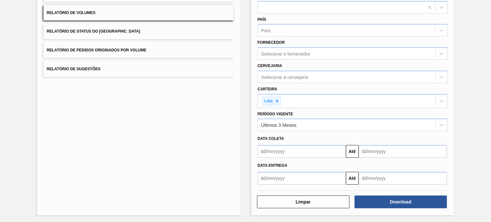
click at [133, 33] on button "Relatório de Status do [GEOGRAPHIC_DATA]" at bounding box center [138, 32] width 190 height 16
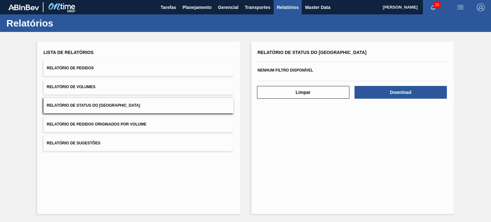
click at [144, 129] on button "Relatório de Pedidos Originados por Volume" at bounding box center [138, 125] width 190 height 16
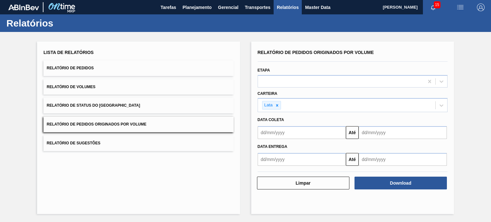
click at [140, 88] on button "Relatório de Volumes" at bounding box center [138, 87] width 190 height 16
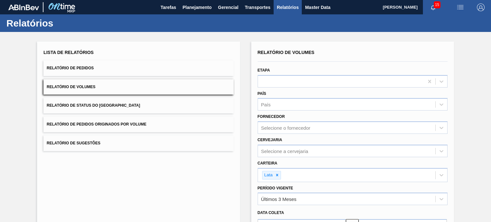
click at [143, 71] on button "Relatório de Pedidos" at bounding box center [138, 68] width 190 height 16
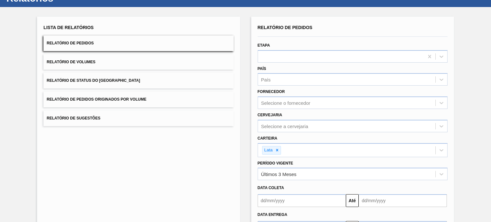
scroll to position [74, 0]
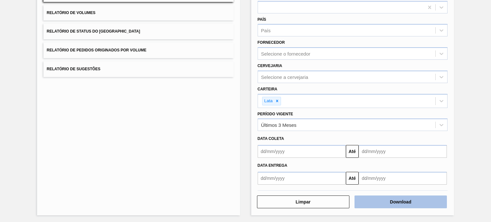
click at [393, 200] on button "Download" at bounding box center [400, 201] width 92 height 13
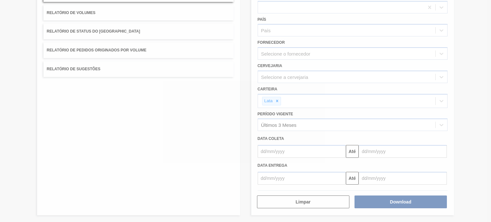
click at [447, 67] on div at bounding box center [245, 111] width 491 height 222
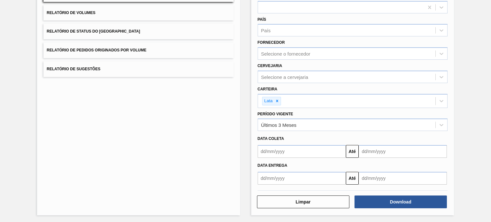
click at [448, 152] on div "Até" at bounding box center [352, 150] width 195 height 14
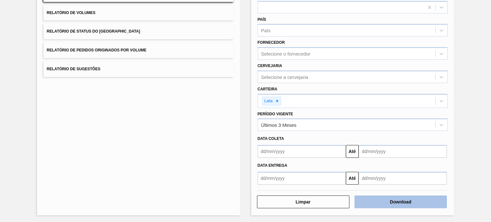
click at [443, 200] on button "Download" at bounding box center [400, 201] width 92 height 13
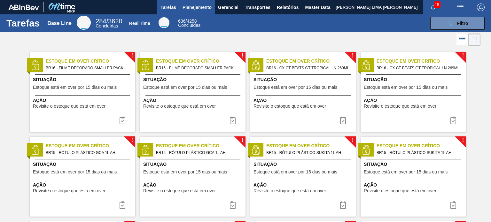
click at [199, 9] on span "Planejamento" at bounding box center [196, 8] width 29 height 8
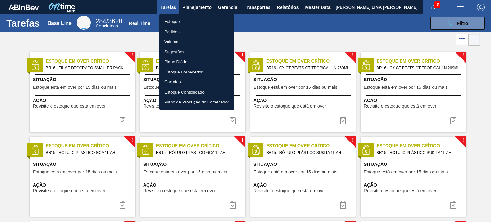
click at [252, 22] on div at bounding box center [245, 111] width 491 height 222
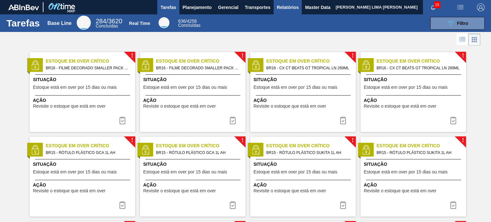
click at [284, 7] on span "Relatórios" at bounding box center [288, 8] width 22 height 8
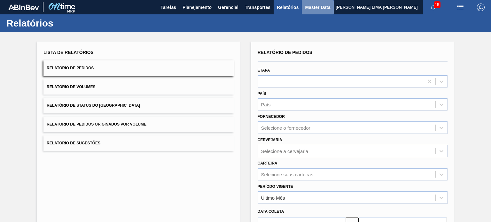
click at [314, 8] on span "Master Data" at bounding box center [317, 8] width 25 height 8
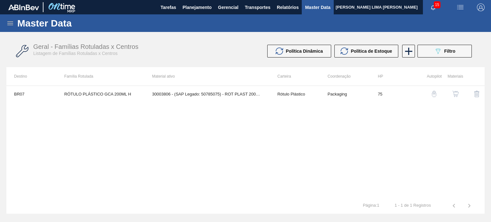
click at [13, 27] on icon at bounding box center [10, 23] width 8 height 8
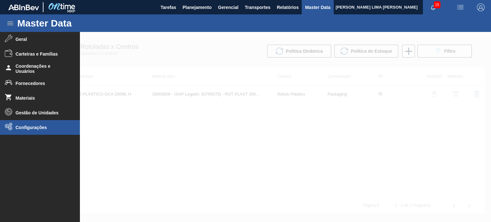
click at [36, 124] on li "Configurações" at bounding box center [40, 127] width 80 height 15
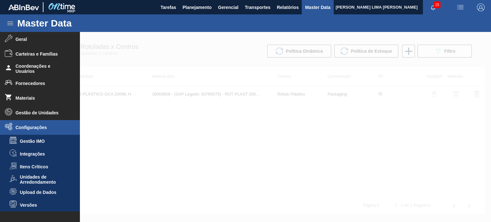
click at [44, 189] on li "Upload de Dados" at bounding box center [40, 192] width 80 height 13
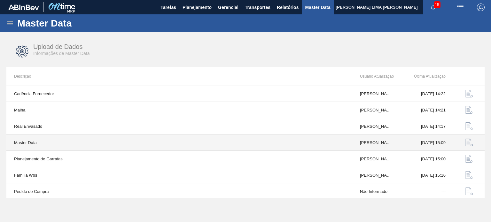
scroll to position [66, 0]
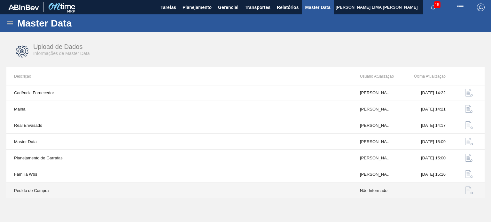
click at [470, 190] on img "button" at bounding box center [469, 191] width 8 height 8
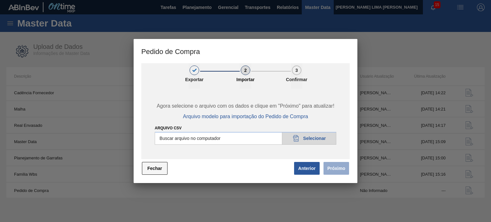
click at [164, 165] on button "Fechar" at bounding box center [155, 168] width 26 height 13
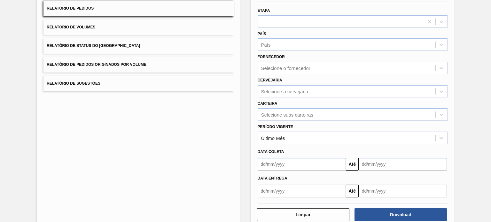
scroll to position [64, 0]
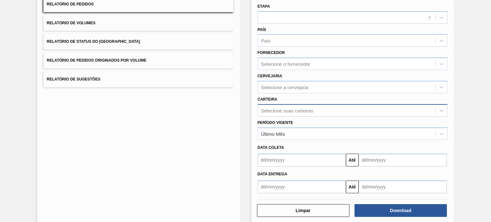
click at [288, 108] on div "Selecione suas carteiras" at bounding box center [287, 110] width 52 height 5
type input "lat"
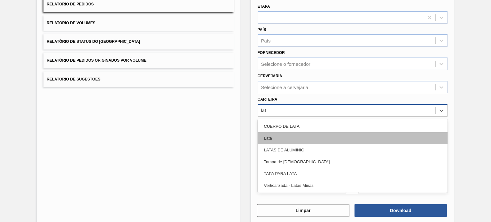
click at [294, 139] on div "Lata" at bounding box center [352, 138] width 190 height 12
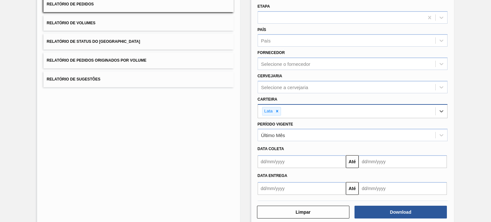
click at [413, 218] on div "Relatório de Pedidos Etapa País País Fornecedor Selecione o fornecedor Cervejar…" at bounding box center [352, 102] width 203 height 248
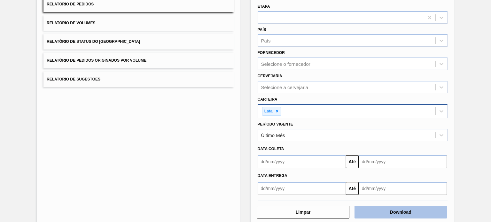
click at [409, 209] on button "Download" at bounding box center [400, 212] width 92 height 13
